Goal: Communication & Community: Answer question/provide support

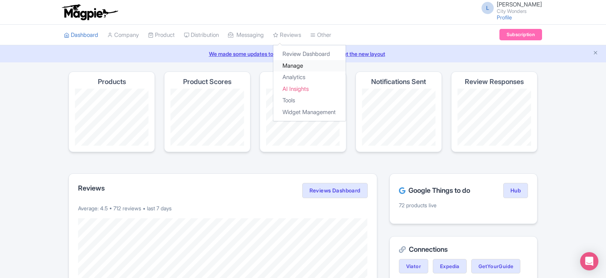
click at [305, 65] on link "Manage" at bounding box center [309, 66] width 72 height 12
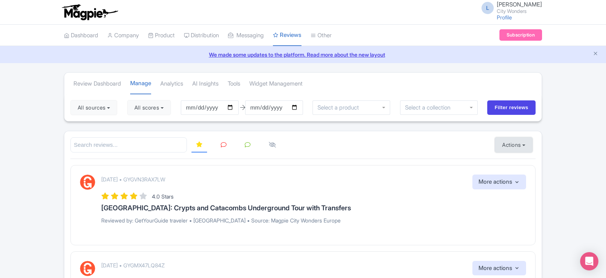
click at [501, 145] on button "Actions" at bounding box center [513, 144] width 38 height 15
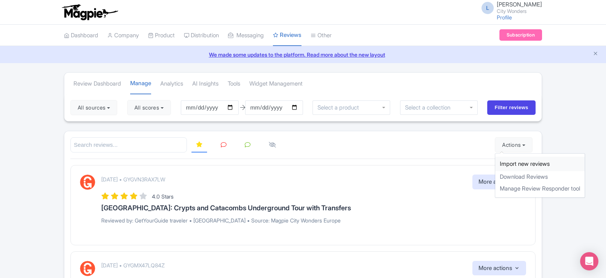
click at [505, 164] on link "Import new reviews" at bounding box center [539, 164] width 89 height 15
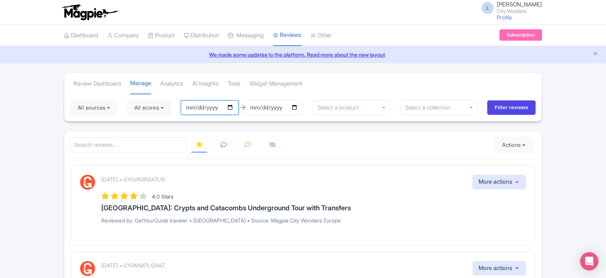
click at [233, 106] on input "2025-07-01" at bounding box center [210, 107] width 58 height 14
type input "[DATE]"
click at [169, 108] on button "All scores" at bounding box center [149, 107] width 44 height 15
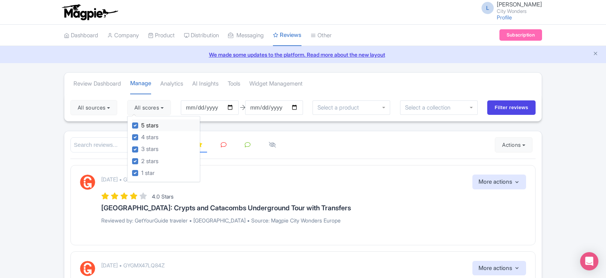
click at [141, 127] on label "5 stars" at bounding box center [149, 125] width 17 height 9
click at [141, 126] on input "5 stars" at bounding box center [143, 123] width 5 height 5
checkbox input "false"
click at [141, 135] on label "4 stars" at bounding box center [149, 137] width 17 height 9
click at [141, 135] on input "4 stars" at bounding box center [143, 135] width 5 height 5
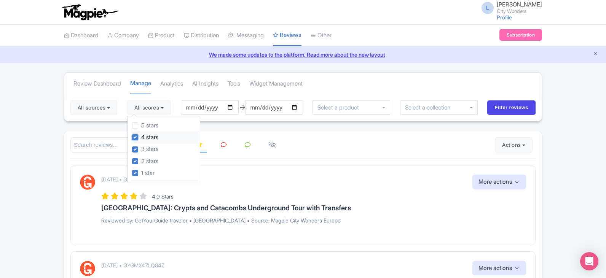
checkbox input "false"
click at [97, 109] on button "All sources" at bounding box center [93, 107] width 47 height 15
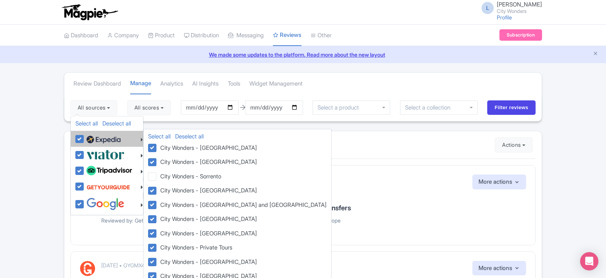
click at [84, 135] on label at bounding box center [102, 138] width 36 height 13
click at [84, 135] on input "checkbox" at bounding box center [86, 134] width 5 height 5
checkbox input "false"
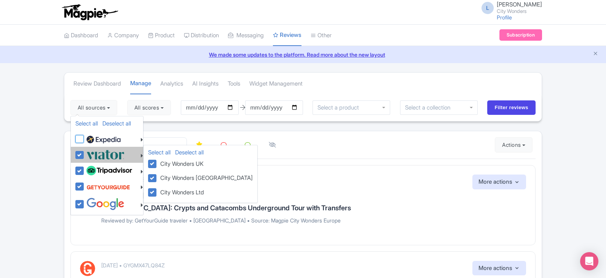
checkbox input "false"
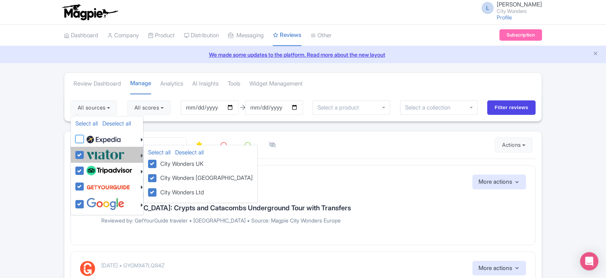
checkbox input "false"
click at [84, 153] on label at bounding box center [104, 154] width 40 height 13
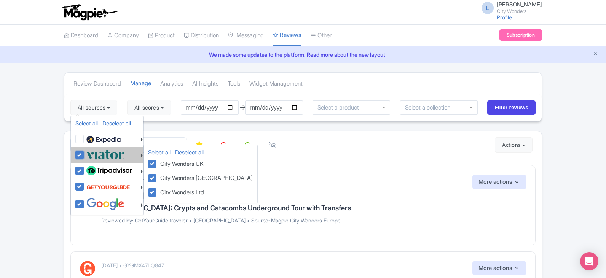
click at [84, 153] on input "checkbox" at bounding box center [86, 150] width 5 height 5
checkbox input "false"
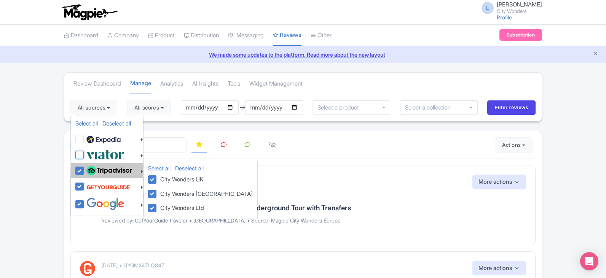
checkbox input "false"
click at [84, 172] on label at bounding box center [108, 170] width 48 height 13
click at [84, 169] on input "checkbox" at bounding box center [86, 166] width 5 height 5
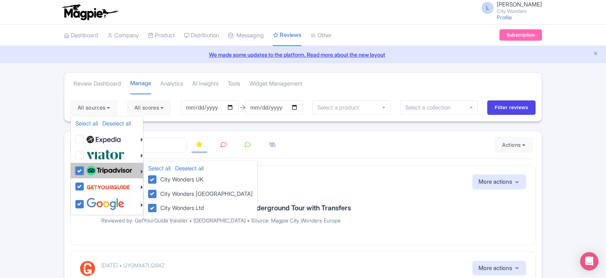
checkbox input "false"
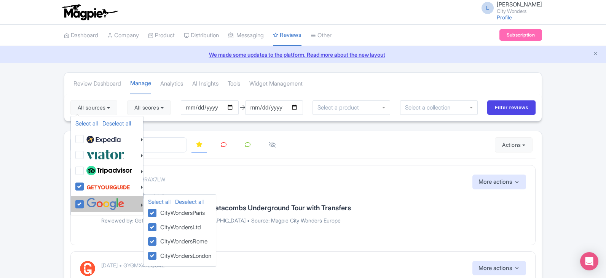
click at [84, 204] on label at bounding box center [104, 204] width 40 height 13
click at [84, 203] on input "checkbox" at bounding box center [86, 200] width 5 height 5
checkbox input "false"
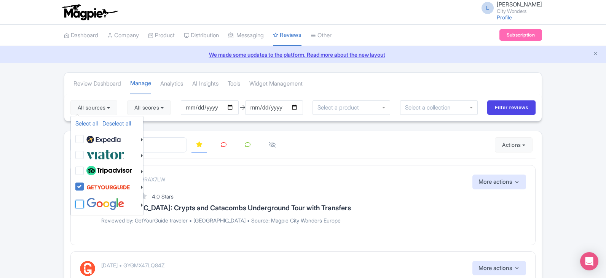
checkbox input "false"
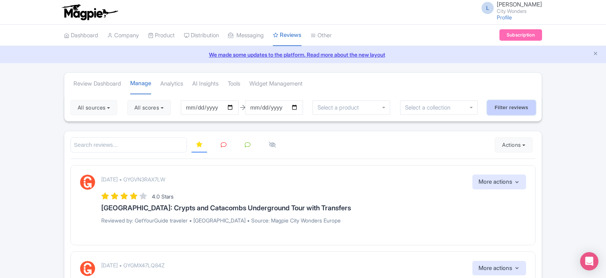
click at [524, 106] on input "Filter reviews" at bounding box center [511, 107] width 48 height 14
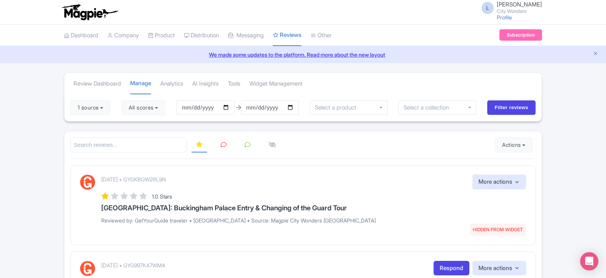
click at [223, 149] on link at bounding box center [223, 145] width 15 height 15
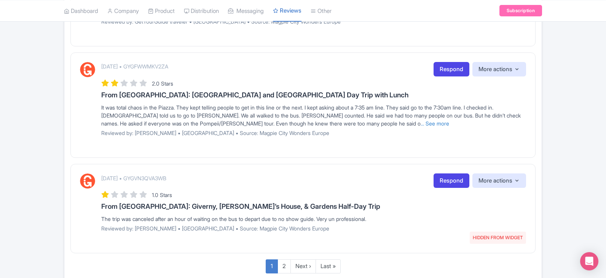
scroll to position [965, 0]
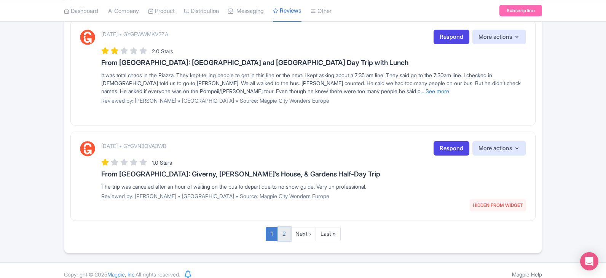
click at [281, 227] on link "2" at bounding box center [283, 234] width 13 height 14
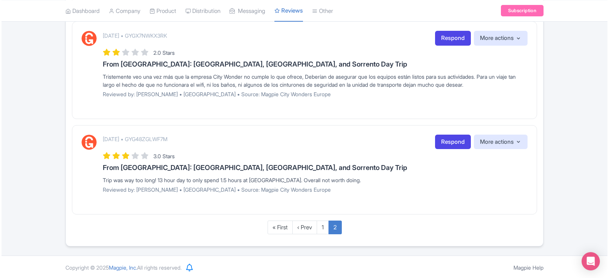
scroll to position [766, 0]
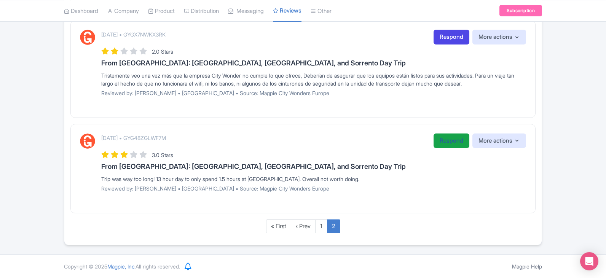
click at [443, 143] on link "Respond" at bounding box center [451, 141] width 36 height 15
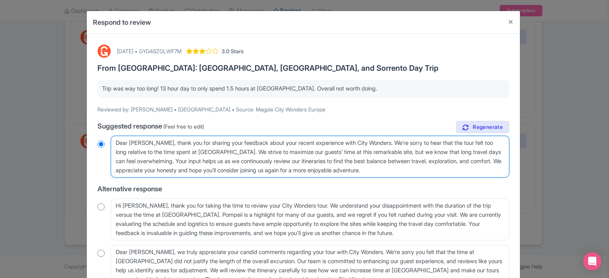
drag, startPoint x: 391, startPoint y: 172, endPoint x: 71, endPoint y: 172, distance: 320.3
click at [71, 172] on div "Respond to review [DATE] • GYG48ZGLWF7M 3.0 Stars From [GEOGRAPHIC_DATA]: [GEOG…" at bounding box center [304, 139] width 609 height 278
type textarea "Dear [PERSON_NAME], thank you for sharing your feedback about your recent exper…"
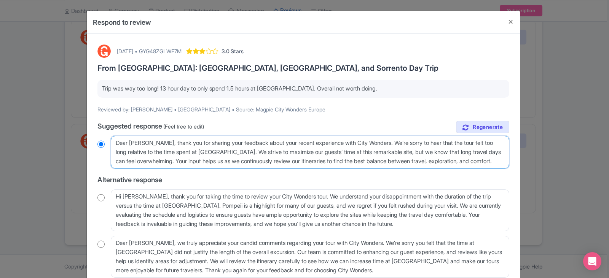
radio input "true"
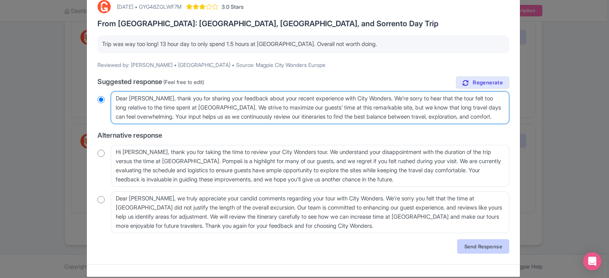
scroll to position [54, 0]
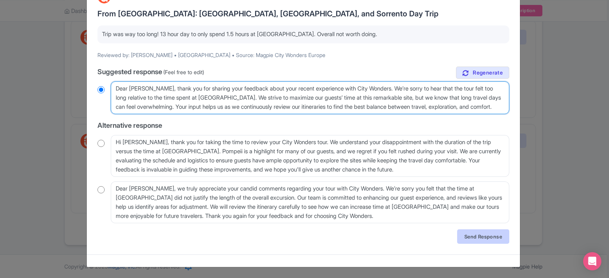
type textarea "Dear [PERSON_NAME], thank you for sharing your feedback about your recent exper…"
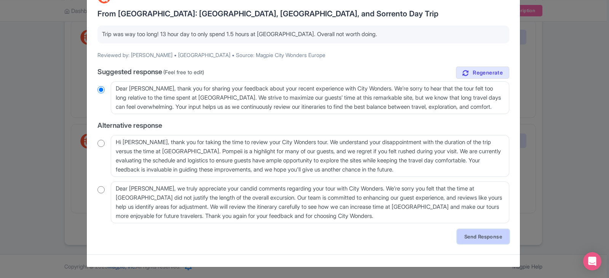
click at [478, 237] on link "Send Response" at bounding box center [483, 236] width 52 height 14
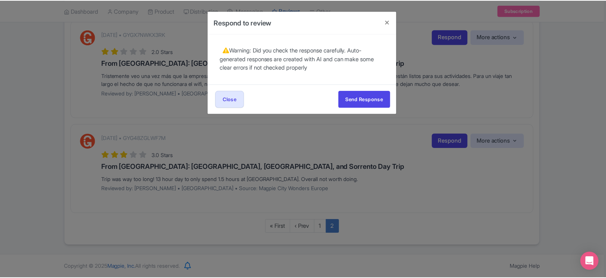
scroll to position [0, 0]
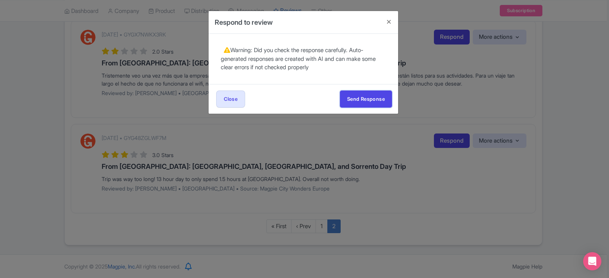
drag, startPoint x: 364, startPoint y: 103, endPoint x: 340, endPoint y: 136, distance: 40.9
click at [364, 103] on button "Send Response" at bounding box center [366, 99] width 52 height 17
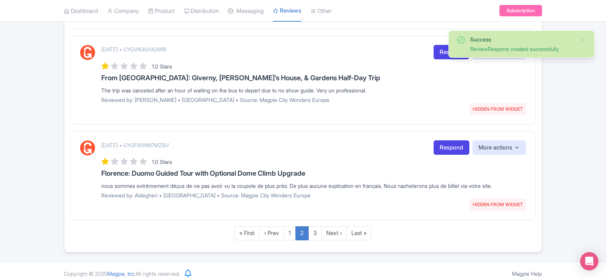
scroll to position [957, 0]
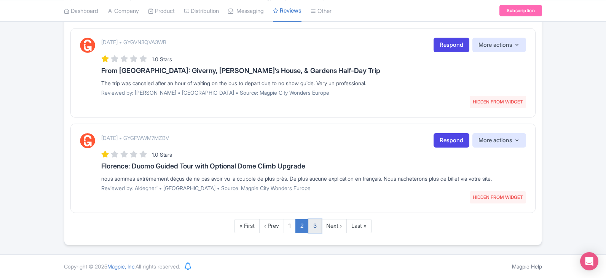
click at [316, 225] on link "3" at bounding box center [314, 226] width 13 height 14
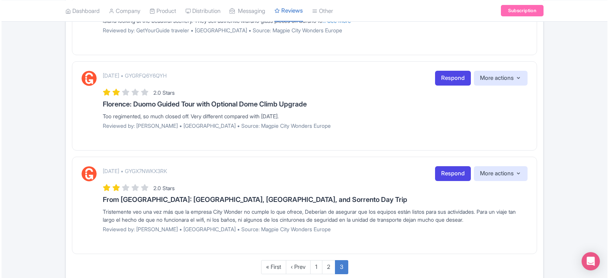
scroll to position [575, 0]
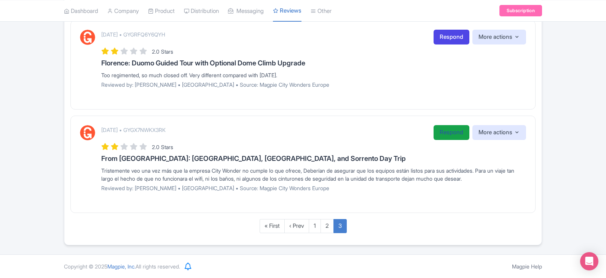
click at [443, 133] on link "Respond" at bounding box center [451, 132] width 36 height 15
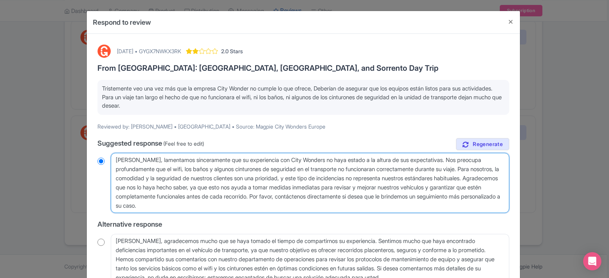
drag, startPoint x: 463, startPoint y: 160, endPoint x: 481, endPoint y: 171, distance: 21.5
click at [481, 171] on textarea "Estimado Ismael, lamentamos sinceramente que su experiencia con City Wonders no…" at bounding box center [310, 183] width 398 height 60
type textarea "Estimado Ismael, lamentamos sinceramente que su experiencia con City Wonders no…"
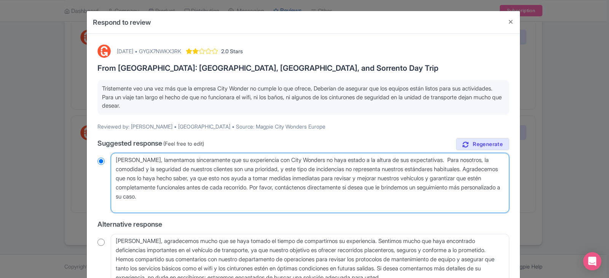
radio input "true"
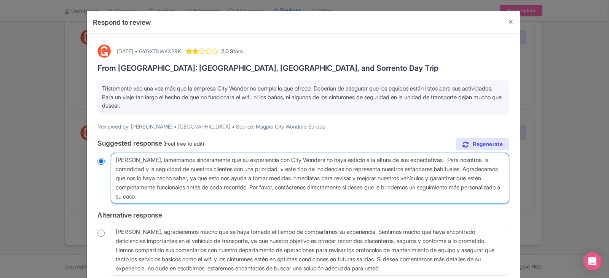
type textarea "Estimado Ismael, lamentamos sinceramente que su experiencia con City Wonders no…"
radio input "true"
click at [464, 157] on textarea "Estimado Ismael, lamentamos sinceramente que su experiencia con City Wonders no…" at bounding box center [310, 178] width 398 height 51
type textarea "Estimado Ismael, lamentamos sinceramente que su experiencia con City Wonders no…"
radio input "true"
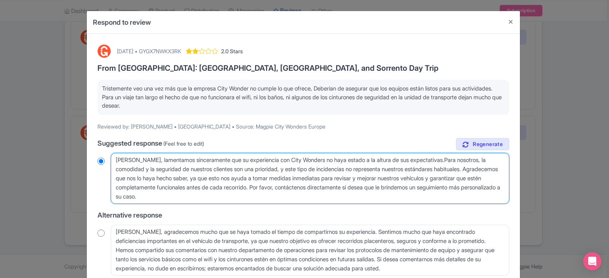
type textarea "Estimado Ismael, lamentamos sinceramente que su experiencia con City Wonders no…"
radio input "true"
drag, startPoint x: 277, startPoint y: 180, endPoint x: 287, endPoint y: 194, distance: 17.0
click at [287, 194] on textarea "Estimado Ismael, lamentamos sinceramente que su experiencia con City Wonders no…" at bounding box center [310, 178] width 398 height 51
type textarea "Estimado Ismael, lamentamos sinceramente que su experiencia con City Wonders no…"
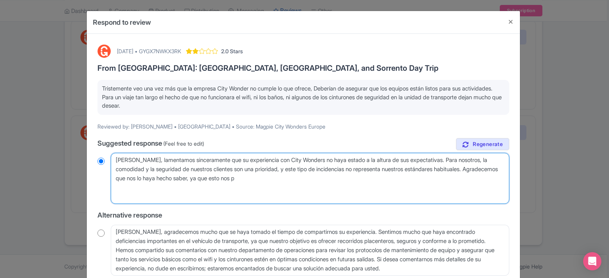
radio input "true"
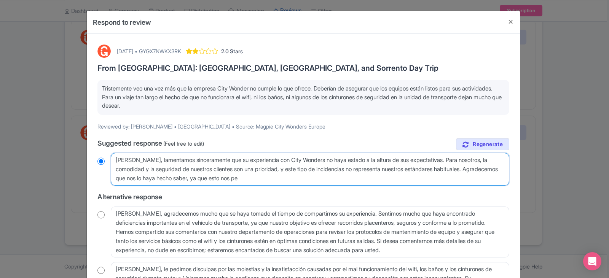
type textarea "Estimado Ismael, lamentamos sinceramente que su experiencia con City Wonders no…"
radio input "true"
type textarea "Estimado Ismael, lamentamos sinceramente que su experiencia con City Wonders no…"
radio input "true"
type textarea "Estimado Ismael, lamentamos sinceramente que su experiencia con City Wonders no…"
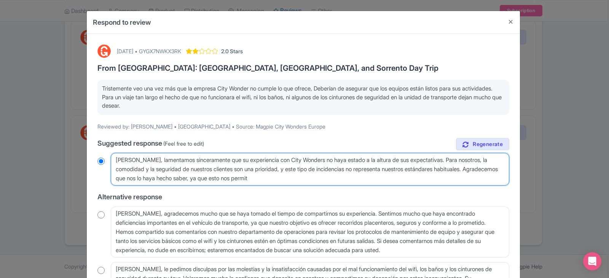
radio input "true"
type textarea "Estimado Ismael, lamentamos sinceramente que su experiencia con City Wonders no…"
radio input "true"
type textarea "Estimado Ismael, lamentamos sinceramente que su experiencia con City Wonders no…"
radio input "true"
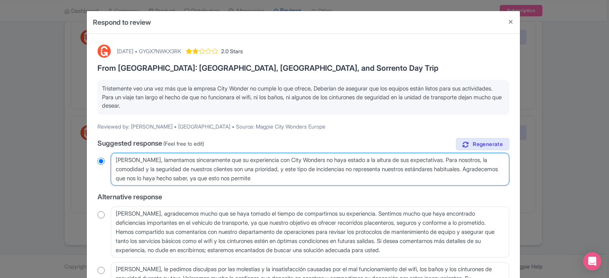
type textarea "Estimado Ismael, lamentamos sinceramente que su experiencia con City Wonders no…"
radio input "true"
type textarea "Estimado Ismael, lamentamos sinceramente que su experiencia con City Wonders no…"
radio input "true"
type textarea "Estimado Ismael, lamentamos sinceramente que su experiencia con City Wonders no…"
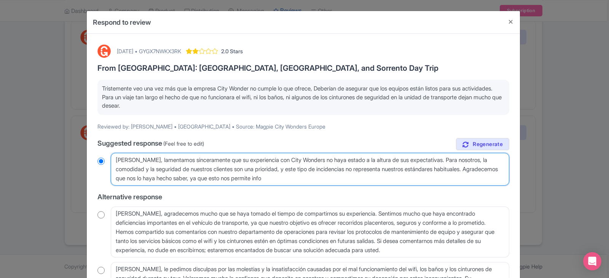
radio input "true"
type textarea "Estimado Ismael, lamentamos sinceramente que su experiencia con City Wonders no…"
radio input "true"
type textarea "Estimado Ismael, lamentamos sinceramente que su experiencia con City Wonders no…"
radio input "true"
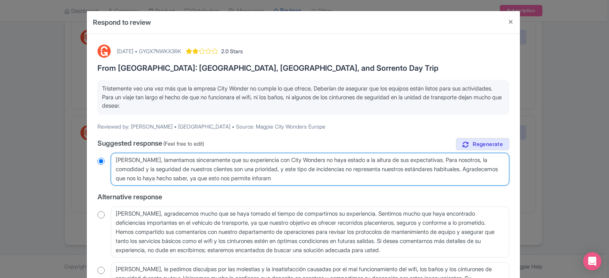
type textarea "Estimado Ismael, lamentamos sinceramente que su experiencia con City Wonders no…"
radio input "true"
type textarea "Estimado Ismael, lamentamos sinceramente que su experiencia con City Wonders no…"
radio input "true"
type textarea "Estimado Ismael, lamentamos sinceramente que su experiencia con City Wonders no…"
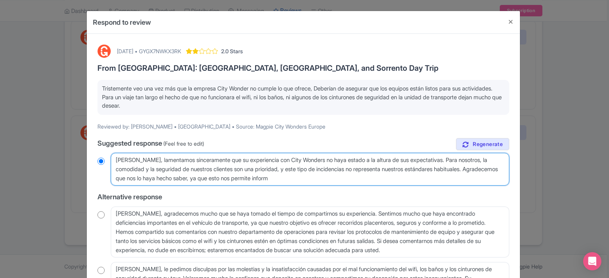
radio input "true"
type textarea "Estimado Ismael, lamentamos sinceramente que su experiencia con City Wonders no…"
radio input "true"
type textarea "Estimado Ismael, lamentamos sinceramente que su experiencia con City Wonders no…"
radio input "true"
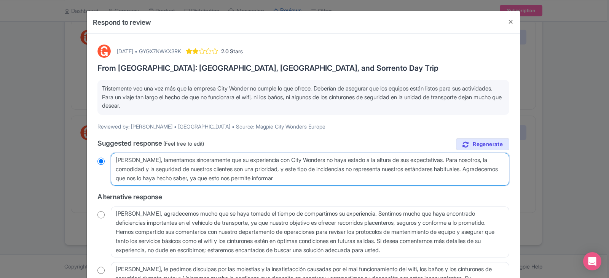
type textarea "Estimado Ismael, lamentamos sinceramente que su experiencia con City Wonders no…"
radio input "true"
type textarea "Estimado Ismael, lamentamos sinceramente que su experiencia con City Wonders no…"
radio input "true"
type textarea "Estimado Ismael, lamentamos sinceramente que su experiencia con City Wonders no…"
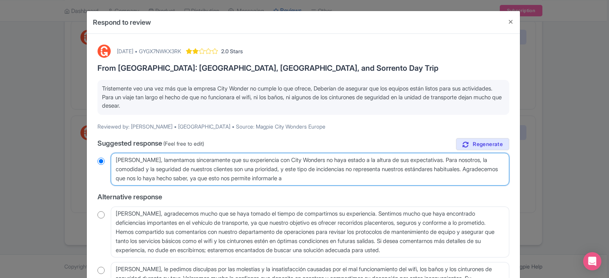
radio input "true"
type textarea "Estimado Ismael, lamentamos sinceramente que su experiencia con City Wonders no…"
radio input "true"
type textarea "Estimado Ismael, lamentamos sinceramente que su experiencia con City Wonders no…"
radio input "true"
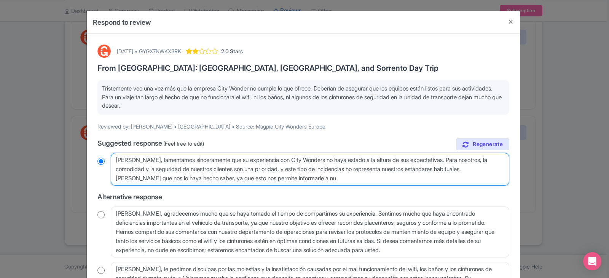
type textarea "Estimado Ismael, lamentamos sinceramente que su experiencia con City Wonders no…"
radio input "true"
type textarea "Estimado Ismael, lamentamos sinceramente que su experiencia con City Wonders no…"
radio input "true"
type textarea "Estimado Ismael, lamentamos sinceramente que su experiencia con City Wonders no…"
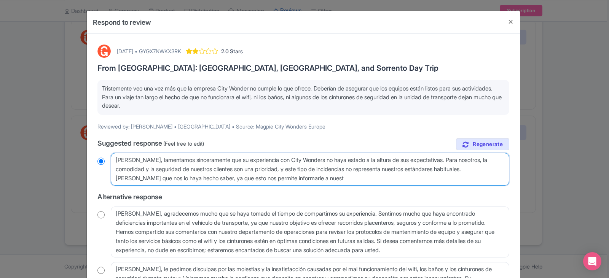
radio input "true"
type textarea "Estimado Ismael, lamentamos sinceramente que su experiencia con City Wonders no…"
radio input "true"
type textarea "Estimado Ismael, lamentamos sinceramente que su experiencia con City Wonders no…"
radio input "true"
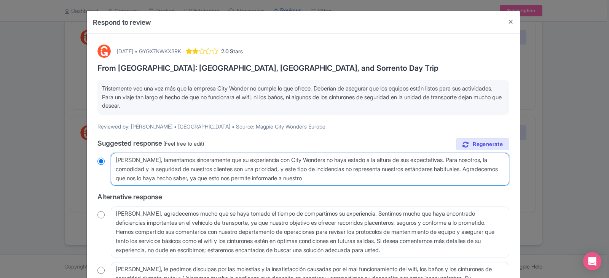
type textarea "Estimado Ismael, lamentamos sinceramente que su experiencia con City Wonders no…"
radio input "true"
type textarea "Estimado Ismael, lamentamos sinceramente que su experiencia con City Wonders no…"
radio input "true"
type textarea "Estimado Ismael, lamentamos sinceramente que su experiencia con City Wonders no…"
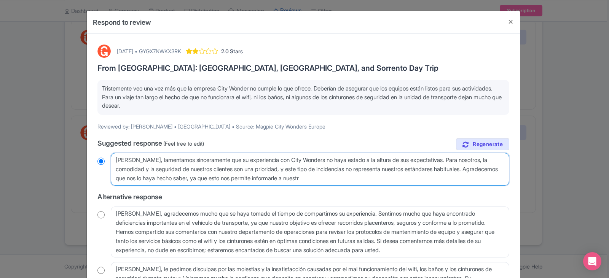
radio input "true"
type textarea "Estimado Ismael, lamentamos sinceramente que su experiencia con City Wonders no…"
radio input "true"
type textarea "Estimado Ismael, lamentamos sinceramente que su experiencia con City Wonders no…"
radio input "true"
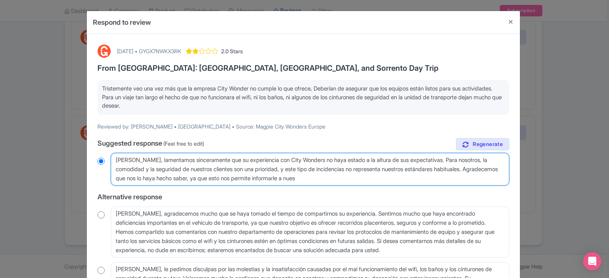
type textarea "Estimado Ismael, lamentamos sinceramente que su experiencia con City Wonders no…"
radio input "true"
type textarea "Estimado Ismael, lamentamos sinceramente que su experiencia con City Wonders no…"
radio input "true"
type textarea "Estimado Ismael, lamentamos sinceramente que su experiencia con City Wonders no…"
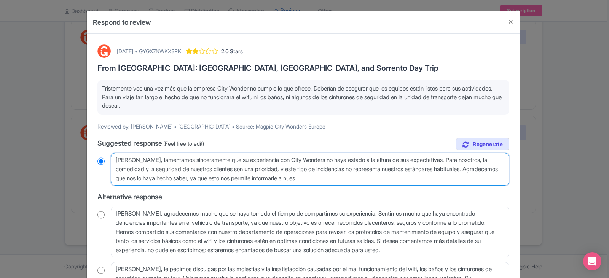
radio input "true"
type textarea "Estimado Ismael, lamentamos sinceramente que su experiencia con City Wonders no…"
radio input "true"
type textarea "Estimado Ismael, lamentamos sinceramente que su experiencia con City Wonders no…"
radio input "true"
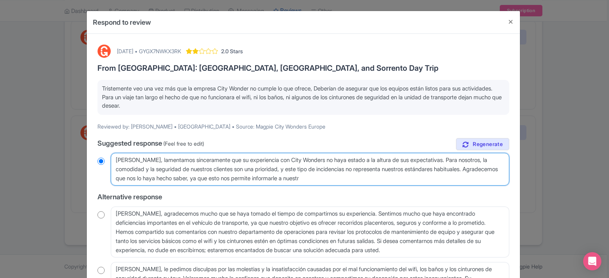
type textarea "Estimado Ismael, lamentamos sinceramente que su experiencia con City Wonders no…"
radio input "true"
type textarea "Estimado Ismael, lamentamos sinceramente que su experiencia con City Wonders no…"
radio input "true"
type textarea "Estimado Ismael, lamentamos sinceramente que su experiencia con City Wonders no…"
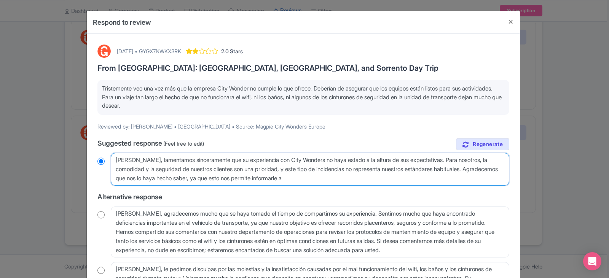
radio input "true"
type textarea "Estimado Ismael, lamentamos sinceramente que su experiencia con City Wonders no…"
radio input "true"
type textarea "Estimado Ismael, lamentamos sinceramente que su experiencia con City Wonders no…"
radio input "true"
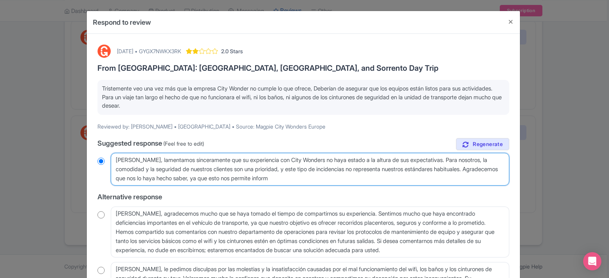
type textarea "Estimado Ismael, lamentamos sinceramente que su experiencia con City Wonders no…"
radio input "true"
type textarea "Estimado Ismael, lamentamos sinceramente que su experiencia con City Wonders no…"
radio input "true"
type textarea "Estimado Ismael, lamentamos sinceramente que su experiencia con City Wonders no…"
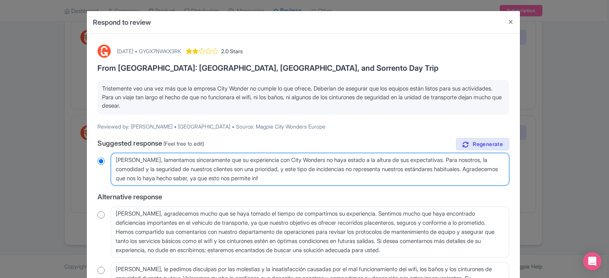
radio input "true"
type textarea "Estimado Ismael, lamentamos sinceramente que su experiencia con City Wonders no…"
radio input "true"
type textarea "Estimado Ismael, lamentamos sinceramente que su experiencia con City Wonders no…"
radio input "true"
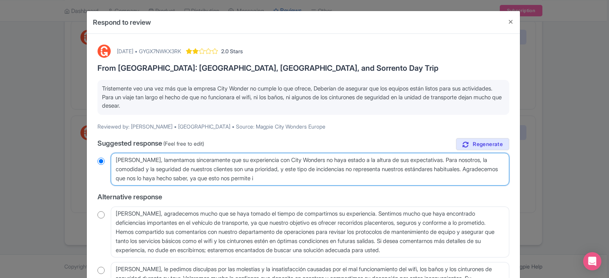
type textarea "Estimado Ismael, lamentamos sinceramente que su experiencia con City Wonders no…"
radio input "true"
type textarea "Estimado Ismael, lamentamos sinceramente que su experiencia con City Wonders no…"
radio input "true"
type textarea "Estimado Ismael, lamentamos sinceramente que su experiencia con City Wonders no…"
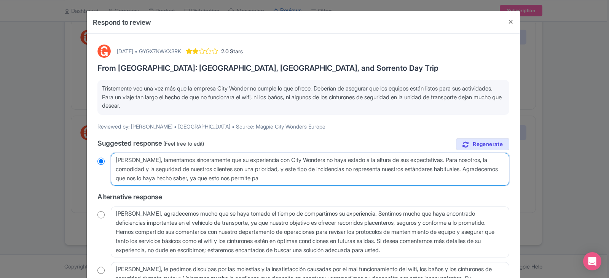
radio input "true"
type textarea "Estimado Ismael, lamentamos sinceramente que su experiencia con City Wonders no…"
radio input "true"
type textarea "Estimado Ismael, lamentamos sinceramente que su experiencia con City Wonders no…"
radio input "true"
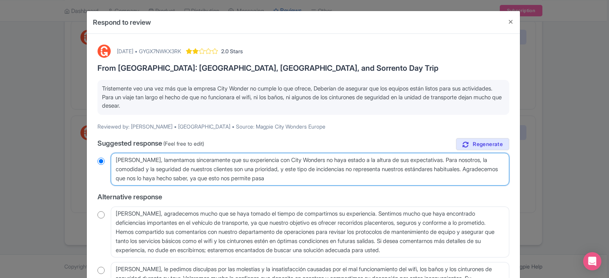
type textarea "Estimado Ismael, lamentamos sinceramente que su experiencia con City Wonders no…"
radio input "true"
type textarea "Estimado Ismael, lamentamos sinceramente que su experiencia con City Wonders no…"
radio input "true"
type textarea "Estimado Ismael, lamentamos sinceramente que su experiencia con City Wonders no…"
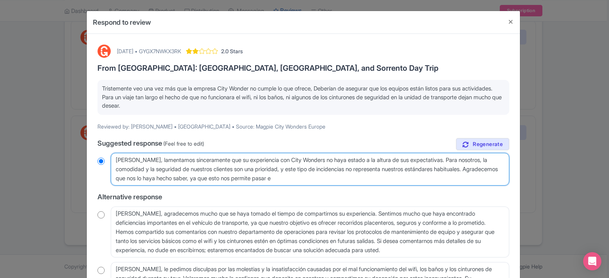
radio input "true"
type textarea "Estimado Ismael, lamentamos sinceramente que su experiencia con City Wonders no…"
radio input "true"
type textarea "Estimado Ismael, lamentamos sinceramente que su experiencia con City Wonders no…"
radio input "true"
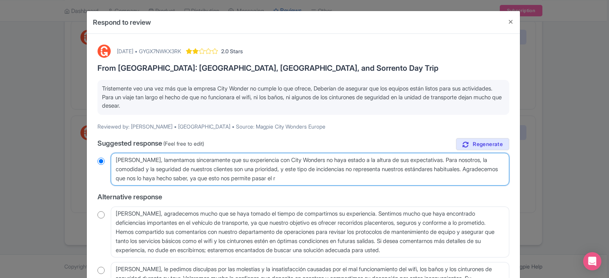
type textarea "Estimado Ismael, lamentamos sinceramente que su experiencia con City Wonders no…"
radio input "true"
type textarea "Estimado Ismael, lamentamos sinceramente que su experiencia con City Wonders no…"
radio input "true"
type textarea "Estimado Ismael, lamentamos sinceramente que su experiencia con City Wonders no…"
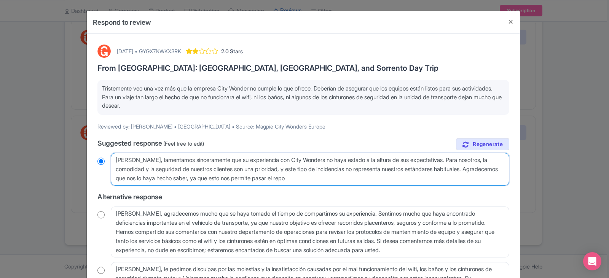
radio input "true"
type textarea "Estimado Ismael, lamentamos sinceramente que su experiencia con City Wonders no…"
radio input "true"
type textarea "Estimado Ismael, lamentamos sinceramente que su experiencia con City Wonders no…"
radio input "true"
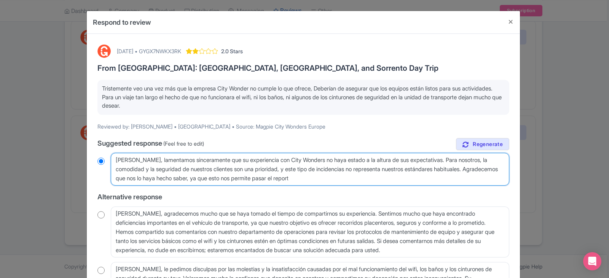
type textarea "Estimado Ismael, lamentamos sinceramente que su experiencia con City Wonders no…"
radio input "true"
type textarea "Estimado Ismael, lamentamos sinceramente que su experiencia con City Wonders no…"
radio input "true"
type textarea "Estimado Ismael, lamentamos sinceramente que su experiencia con City Wonders no…"
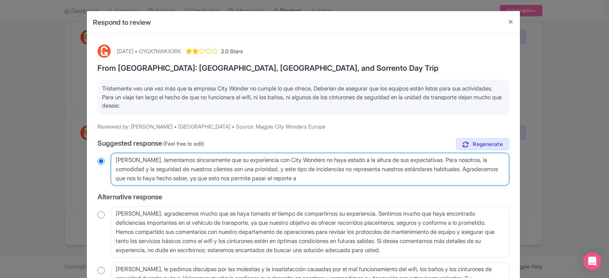
radio input "true"
type textarea "Estimado Ismael, lamentamos sinceramente que su experiencia con City Wonders no…"
radio input "true"
type textarea "Estimado Ismael, lamentamos sinceramente que su experiencia con City Wonders no…"
radio input "true"
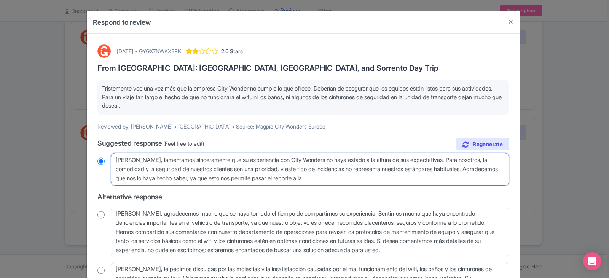
type textarea "Estimado Ismael, lamentamos sinceramente que su experiencia con City Wonders no…"
radio input "true"
type textarea "Estimado Ismael, lamentamos sinceramente que su experiencia con City Wonders no…"
radio input "true"
type textarea "Estimado Ismael, lamentamos sinceramente que su experiencia con City Wonders no…"
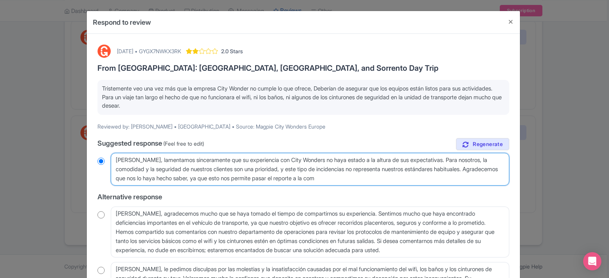
radio input "true"
type textarea "Estimado Ismael, lamentamos sinceramente que su experiencia con City Wonders no…"
radio input "true"
type textarea "Estimado Ismael, lamentamos sinceramente que su experiencia con City Wonders no…"
radio input "true"
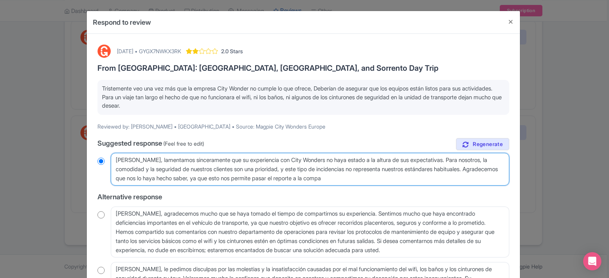
type textarea "Estimado Ismael, lamentamos sinceramente que su experiencia con City Wonders no…"
radio input "true"
type textarea "Estimado Ismael, lamentamos sinceramente que su experiencia con City Wonders no…"
radio input "true"
type textarea "Estimado Ismael, lamentamos sinceramente que su experiencia con City Wonders no…"
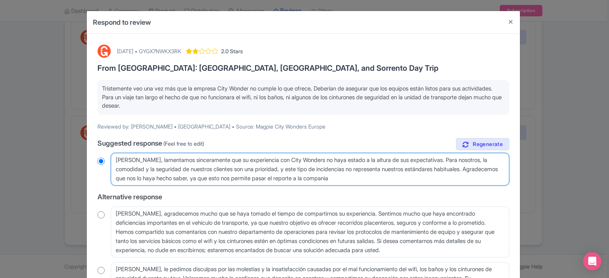
radio input "true"
type textarea "Estimado Ismael, lamentamos sinceramente que su experiencia con City Wonders no…"
radio input "true"
type textarea "Estimado Ismael, lamentamos sinceramente que su experiencia con City Wonders no…"
radio input "true"
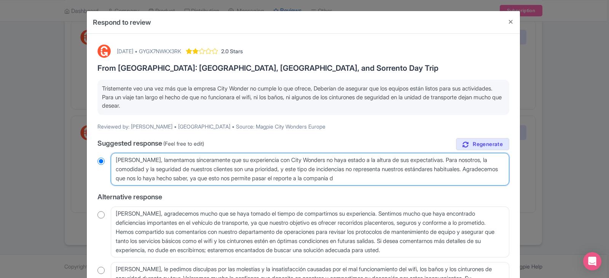
type textarea "Estimado Ismael, lamentamos sinceramente que su experiencia con City Wonders no…"
radio input "true"
type textarea "Estimado Ismael, lamentamos sinceramente que su experiencia con City Wonders no…"
radio input "true"
type textarea "Estimado Ismael, lamentamos sinceramente que su experiencia con City Wonders no…"
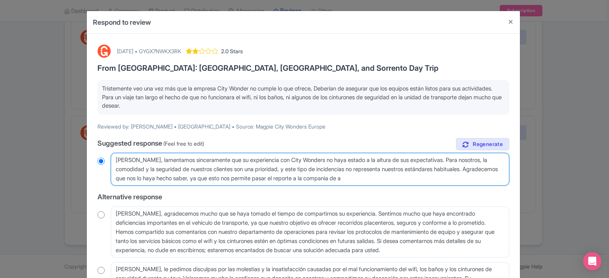
radio input "true"
type textarea "Estimado Ismael, lamentamos sinceramente que su experiencia con City Wonders no…"
radio input "true"
type textarea "Estimado Ismael, lamentamos sinceramente que su experiencia con City Wonders no…"
radio input "true"
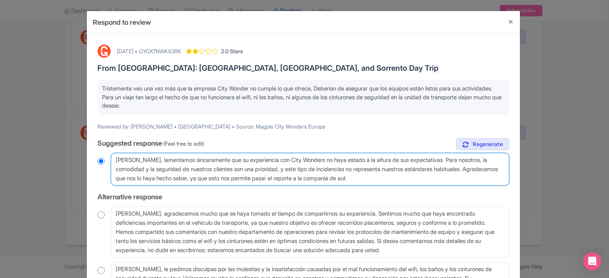
type textarea "Estimado Ismael, lamentamos sinceramente que su experiencia con City Wonders no…"
radio input "true"
type textarea "Estimado Ismael, lamentamos sinceramente que su experiencia con City Wonders no…"
radio input "true"
type textarea "Estimado Ismael, lamentamos sinceramente que su experiencia con City Wonders no…"
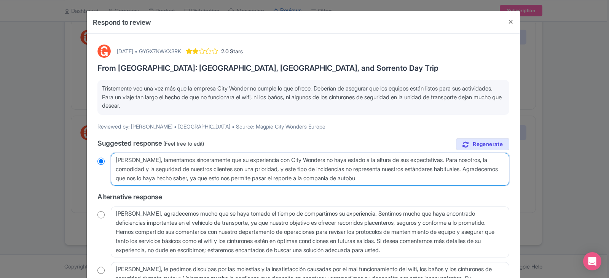
radio input "true"
type textarea "Estimado Ismael, lamentamos sinceramente que su experiencia con City Wonders no…"
radio input "true"
type textarea "Estimado Ismael, lamentamos sinceramente que su experiencia con City Wonders no…"
radio input "true"
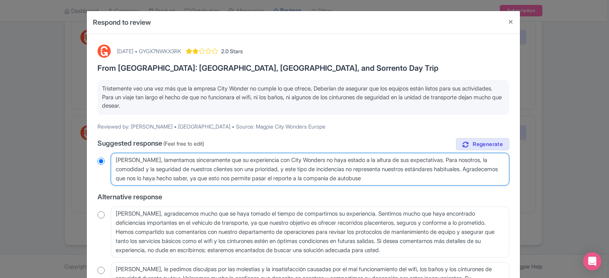
type textarea "Estimado Ismael, lamentamos sinceramente que su experiencia con City Wonders no…"
radio input "true"
type textarea "Estimado Ismael, lamentamos sinceramente que su experiencia con City Wonders no…"
radio input "true"
type textarea "Estimado Ismael, lamentamos sinceramente que su experiencia con City Wonders no…"
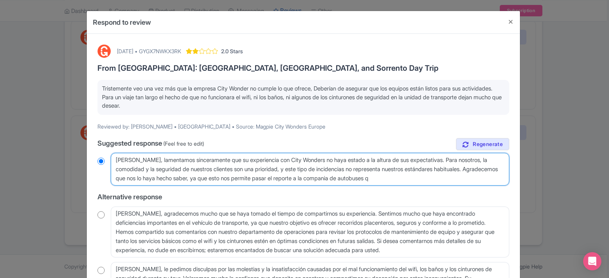
radio input "true"
type textarea "Estimado Ismael, lamentamos sinceramente que su experiencia con City Wonders no…"
radio input "true"
type textarea "Estimado Ismael, lamentamos sinceramente que su experiencia con City Wonders no…"
radio input "true"
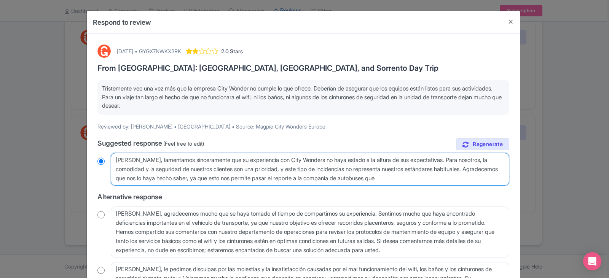
type textarea "Estimado Ismael, lamentamos sinceramente que su experiencia con City Wonders no…"
radio input "true"
type textarea "Estimado Ismael, lamentamos sinceramente que su experiencia con City Wonders no…"
radio input "true"
type textarea "Estimado Ismael, lamentamos sinceramente que su experiencia con City Wonders no…"
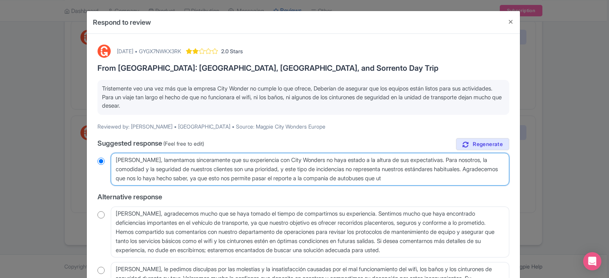
radio input "true"
type textarea "Estimado Ismael, lamentamos sinceramente que su experiencia con City Wonders no…"
radio input "true"
type textarea "Estimado Ismael, lamentamos sinceramente que su experiencia con City Wonders no…"
radio input "true"
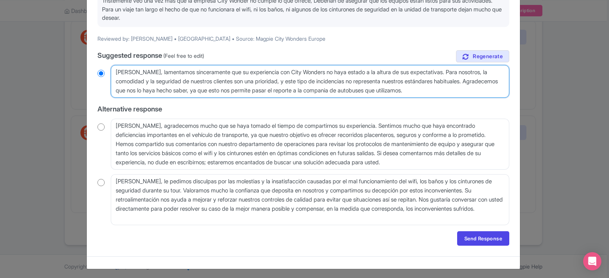
scroll to position [90, 0]
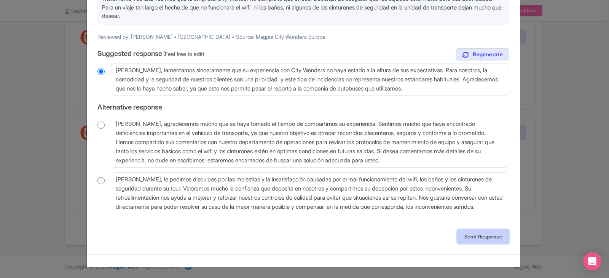
click at [460, 235] on link "Send Response" at bounding box center [483, 236] width 52 height 14
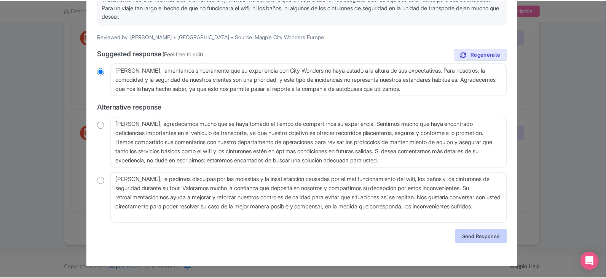
scroll to position [0, 0]
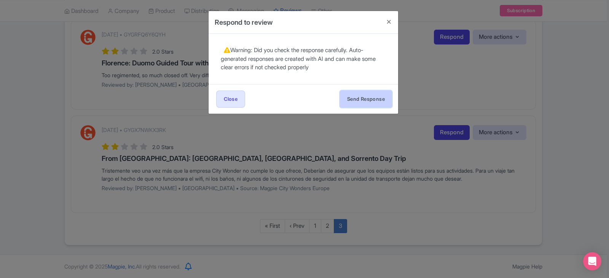
click at [368, 103] on button "Send Response" at bounding box center [366, 99] width 52 height 17
